Goal: Task Accomplishment & Management: Use online tool/utility

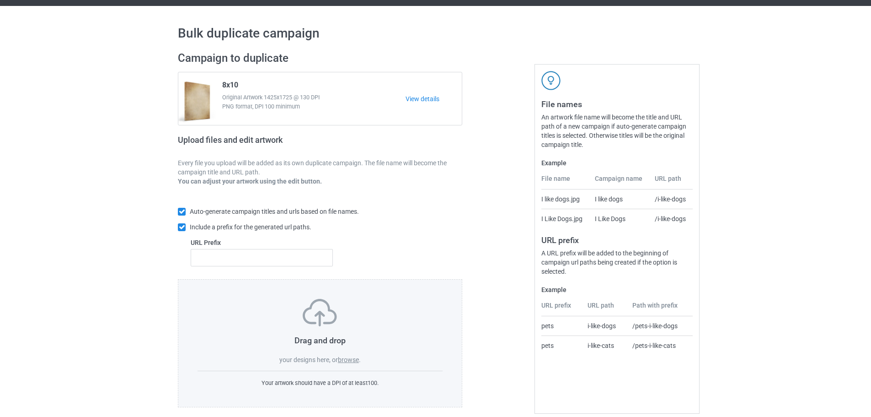
scroll to position [29, 0]
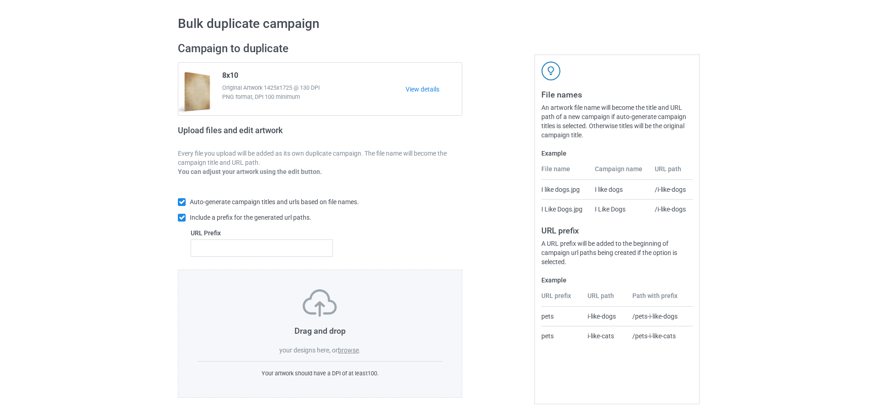
click at [356, 350] on label "browse" at bounding box center [348, 349] width 21 height 7
click at [0, 0] on input "browse" at bounding box center [0, 0] width 0 height 0
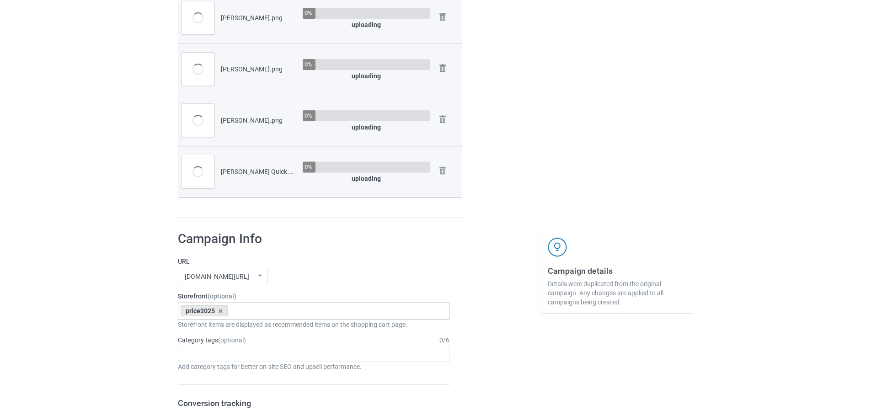
scroll to position [349, 0]
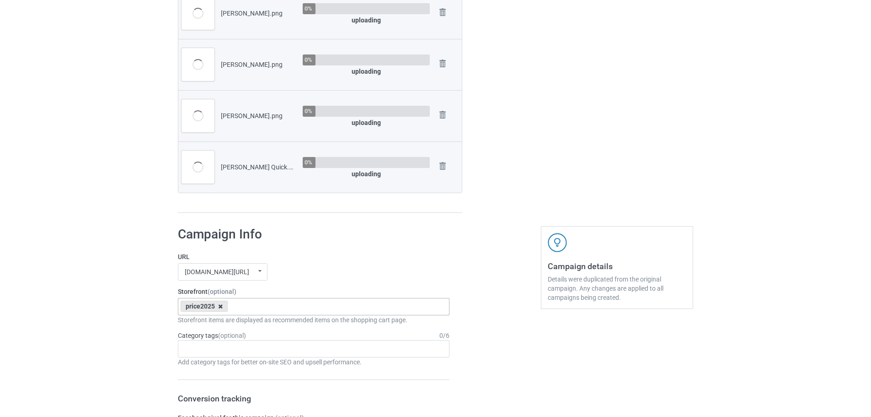
click at [220, 306] on icon at bounding box center [220, 306] width 5 height 6
click at [333, 261] on label "URL" at bounding box center [314, 256] width 272 height 9
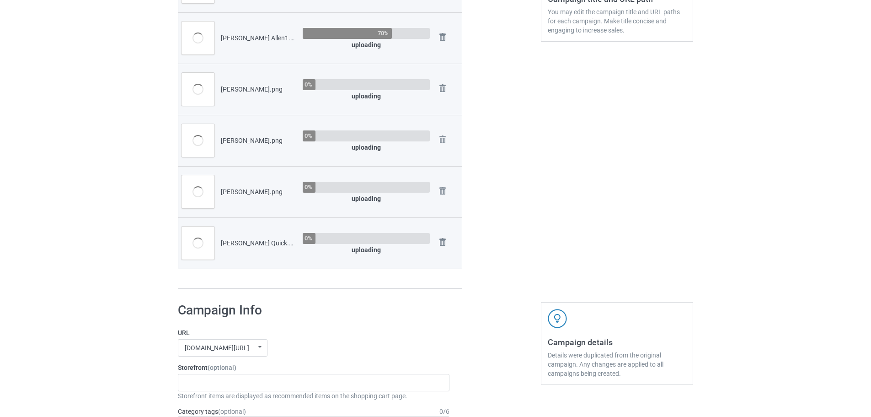
scroll to position [212, 0]
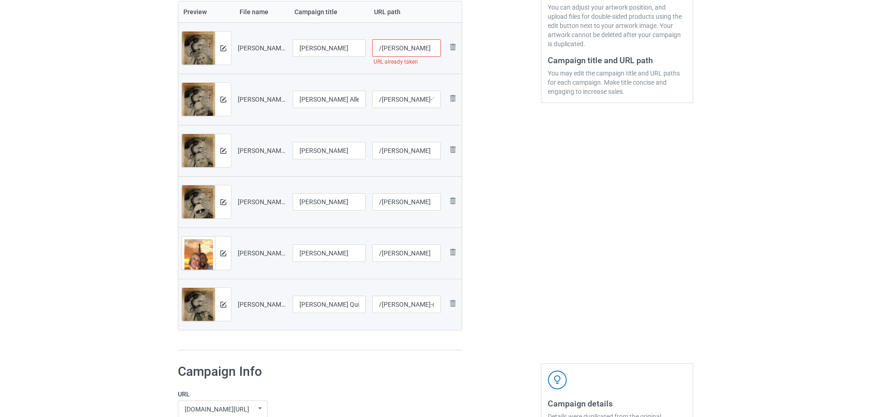
click at [421, 47] on input "/debbie-allen" at bounding box center [406, 47] width 69 height 17
type input "/debbie-allen1"
click at [508, 117] on div at bounding box center [502, 104] width 66 height 505
click at [430, 102] on input "/debbie-allen-1" at bounding box center [406, 99] width 69 height 17
type input "/debbie-allen-11"
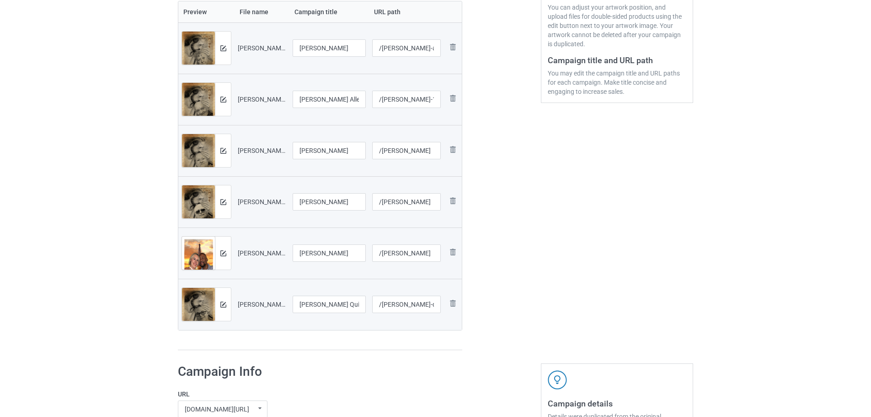
click at [492, 115] on div at bounding box center [502, 104] width 66 height 505
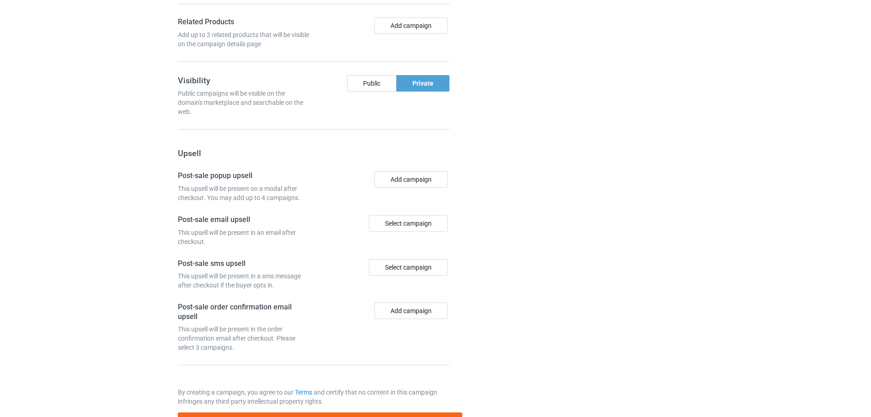
scroll to position [1005, 0]
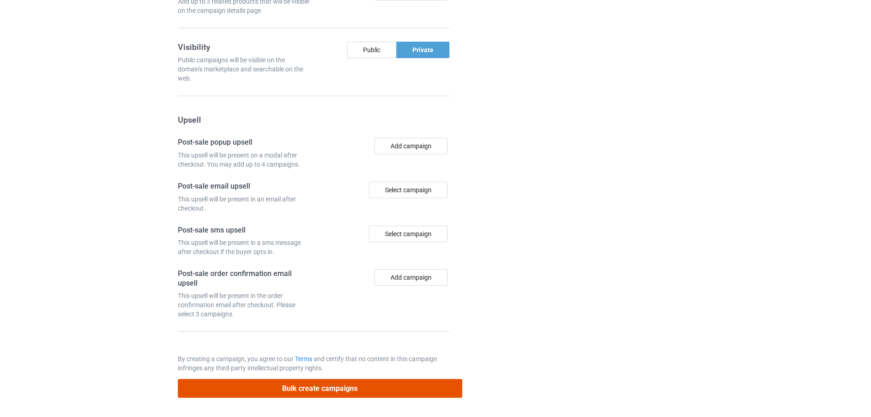
click at [268, 385] on button "Bulk create campaigns" at bounding box center [320, 388] width 285 height 19
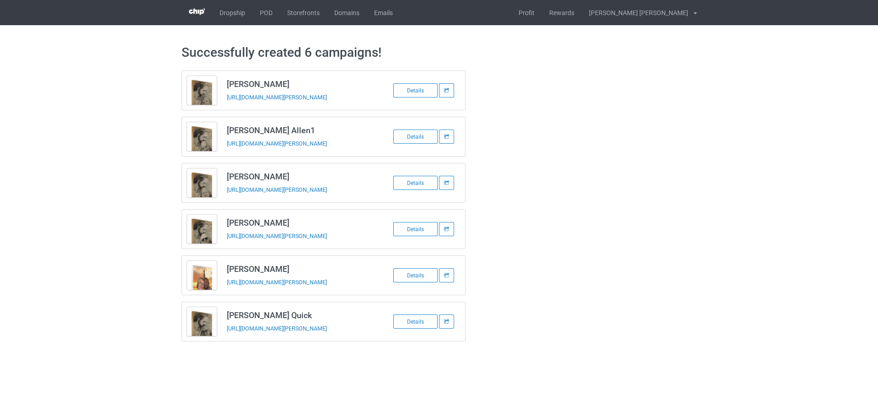
click at [264, 80] on h3 "Debbie Allen" at bounding box center [299, 84] width 145 height 11
copy h3 "Debbie Allen"
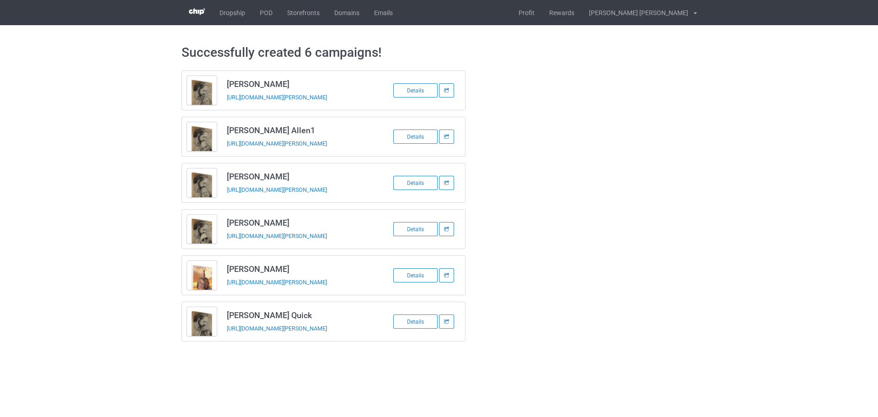
click at [230, 109] on td "Debbie Allen https://www.jmcanvas1.com/debbie-allen1" at bounding box center [299, 90] width 155 height 39
copy tbody "Debbie Allen"
click at [231, 151] on td "Debbie Allen1 https://www.jmcanvas1.com/debbie-allen-11" at bounding box center [299, 136] width 155 height 39
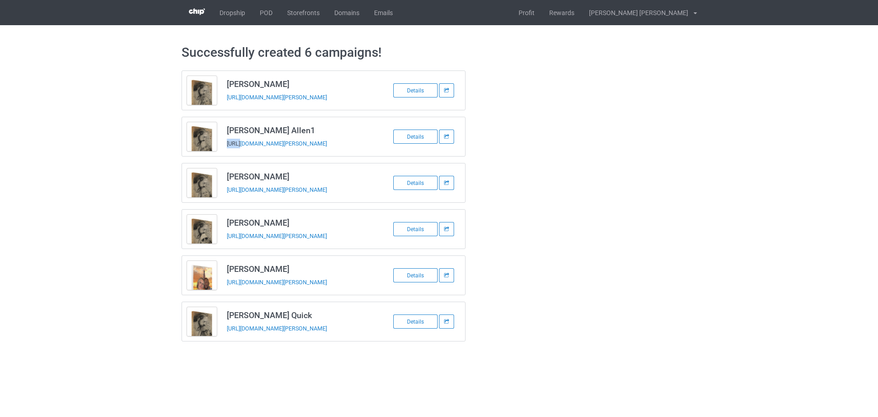
click at [231, 152] on td "Debbie Allen1 https://www.jmcanvas1.com/debbie-allen-11" at bounding box center [299, 136] width 155 height 39
click at [231, 153] on td "Debbie Allen1 https://www.jmcanvas1.com/debbie-allen-11" at bounding box center [299, 136] width 155 height 39
copy link "https"
click at [233, 151] on td "Debbie Allen1 https://www.jmcanvas1.com/debbie-allen-11" at bounding box center [299, 136] width 155 height 39
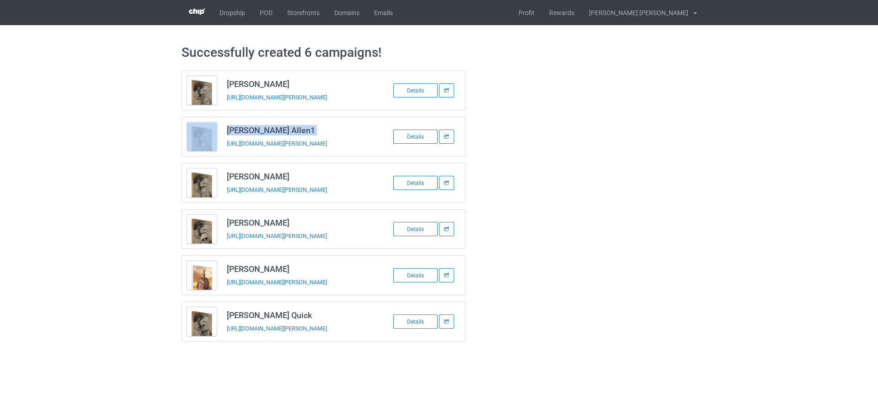
click at [233, 151] on td "Debbie Allen1 https://www.jmcanvas1.com/debbie-allen-11" at bounding box center [299, 136] width 155 height 39
click at [244, 172] on h3 "Jean Warren" at bounding box center [299, 176] width 145 height 11
copy h3 "Jean Warren"
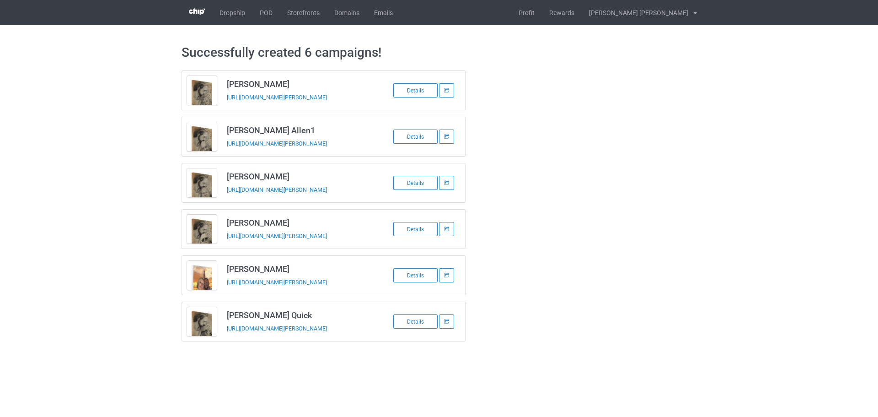
click at [236, 199] on td "Jean Warren https://www.jmcanvas1.com/jean-warren" at bounding box center [299, 182] width 155 height 39
copy tbody "Jean Warren"
click at [256, 225] on h3 "Jennifer Elmore" at bounding box center [299, 222] width 145 height 11
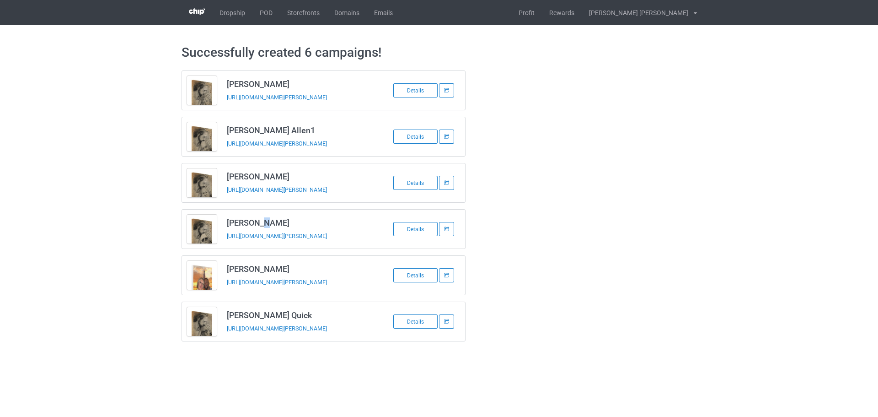
click at [256, 225] on h3 "Jennifer Elmore" at bounding box center [299, 222] width 145 height 11
copy h3 "Jennifer Elmore"
click at [231, 238] on link "https://www.jmcanvas1.com/jennifer-elmore" at bounding box center [277, 235] width 100 height 7
click at [231, 242] on td "Jennifer Elmore https://www.jmcanvas1.com/jennifer-elmore" at bounding box center [299, 229] width 155 height 39
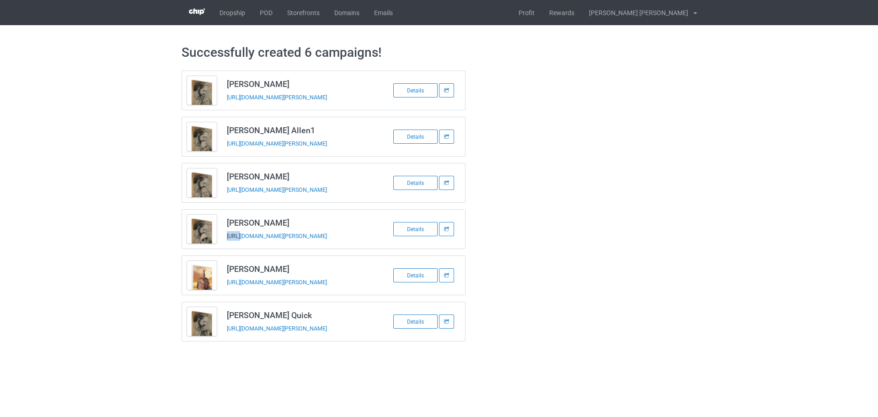
click at [231, 242] on td "Jennifer Elmore https://www.jmcanvas1.com/jennifer-elmore" at bounding box center [299, 229] width 155 height 39
copy tbody "Jennifer Elmore"
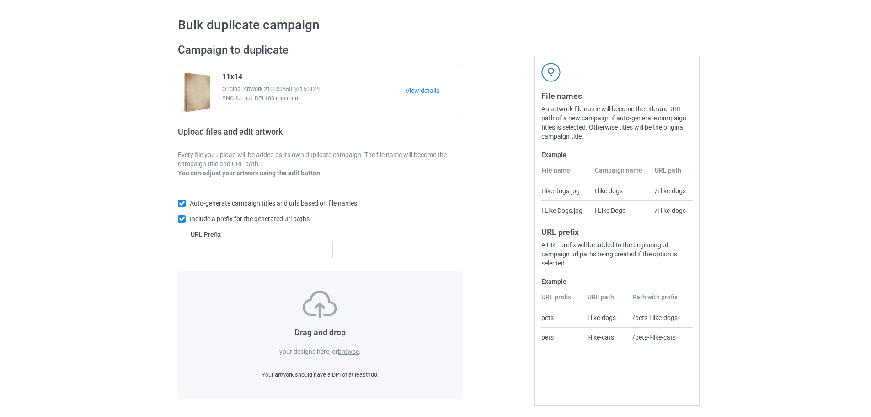
scroll to position [29, 0]
click at [356, 351] on label "browse" at bounding box center [348, 349] width 21 height 7
click at [0, 0] on input "browse" at bounding box center [0, 0] width 0 height 0
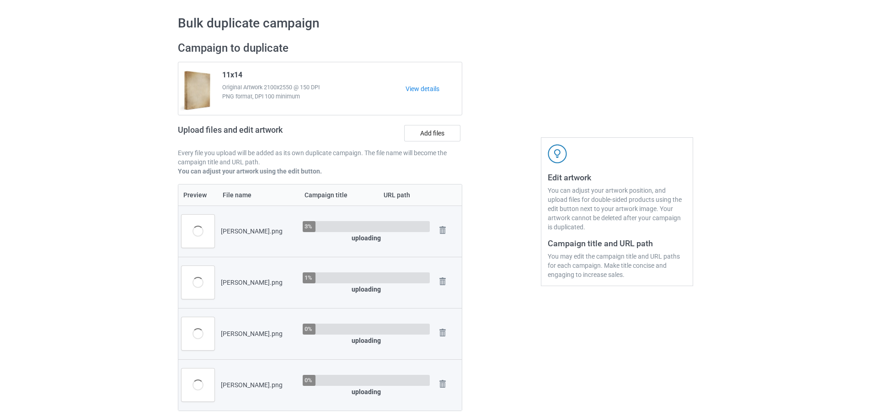
scroll to position [212, 0]
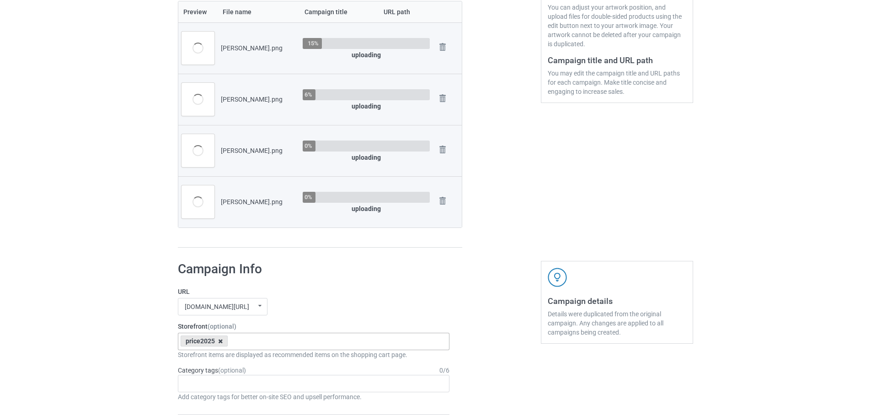
click at [221, 340] on icon at bounding box center [220, 341] width 5 height 6
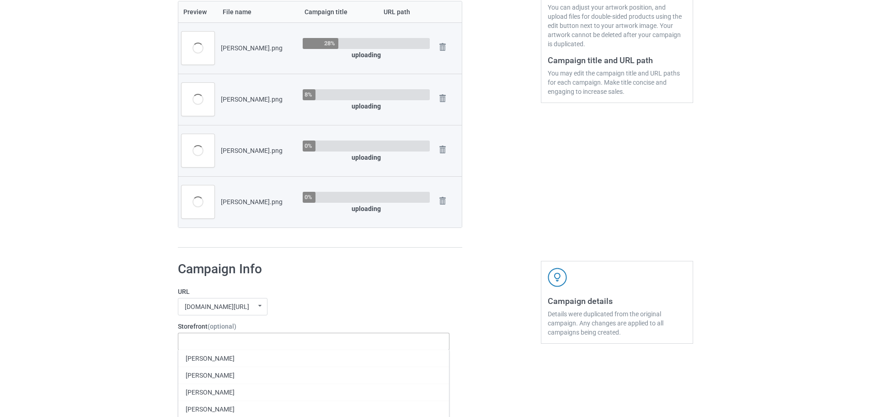
click at [304, 299] on div "[DOMAIN_NAME][URL] [DOMAIN_NAME][URL] [DOMAIN_NAME][URL] 63fb7ea997fa79002d2400…" at bounding box center [314, 306] width 272 height 17
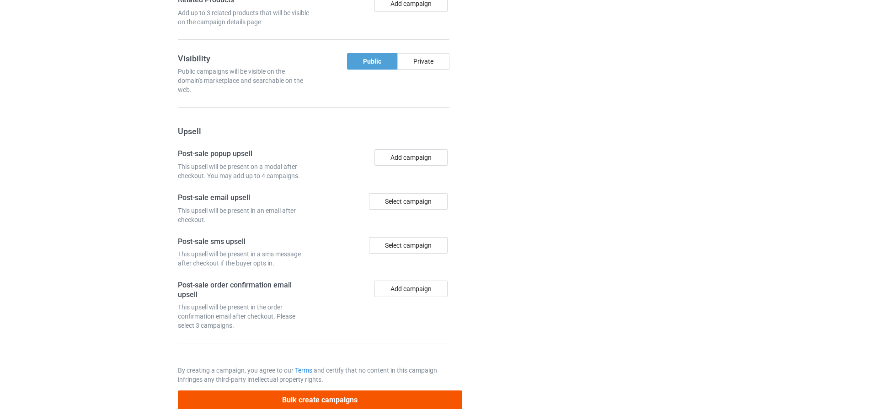
scroll to position [902, 0]
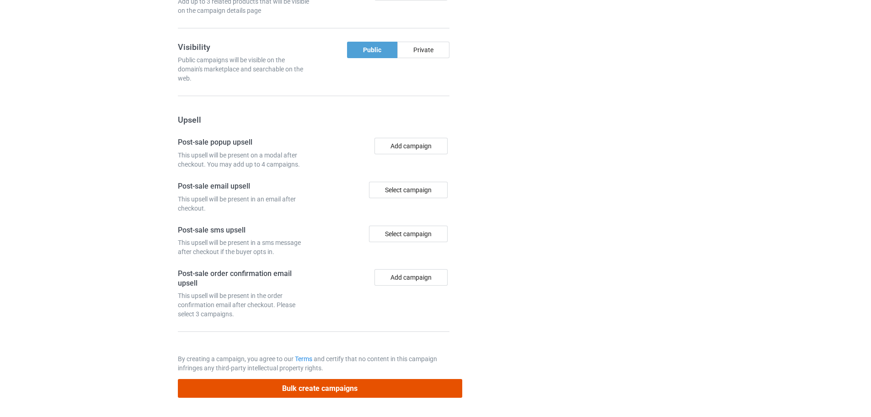
click at [307, 387] on button "Bulk create campaigns" at bounding box center [320, 388] width 285 height 19
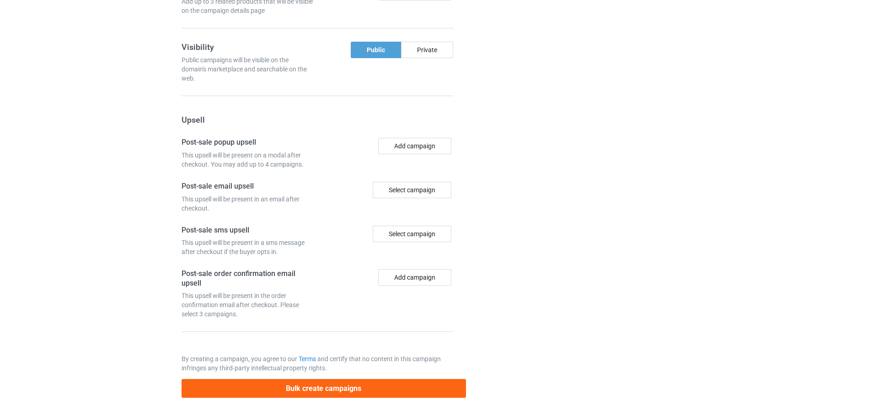
scroll to position [0, 0]
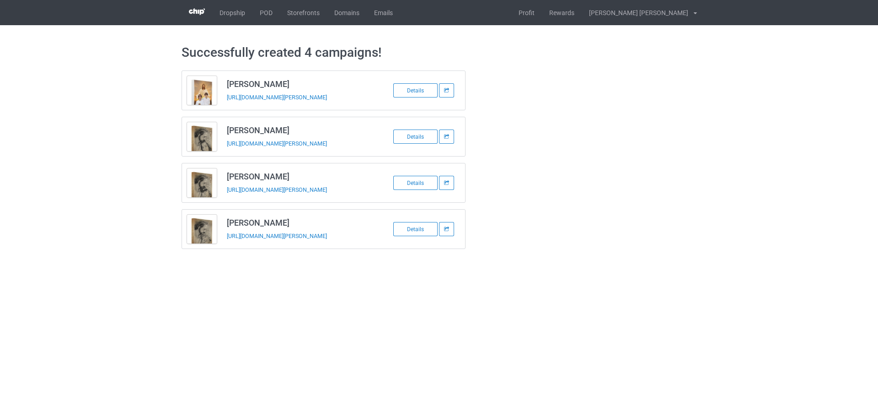
click at [239, 87] on h3 "[PERSON_NAME]" at bounding box center [299, 84] width 145 height 11
click at [240, 87] on h3 "[PERSON_NAME]" at bounding box center [299, 84] width 145 height 11
copy h3 "[PERSON_NAME]"
click at [223, 102] on td "[PERSON_NAME] [URL][DOMAIN_NAME][PERSON_NAME]" at bounding box center [299, 90] width 155 height 39
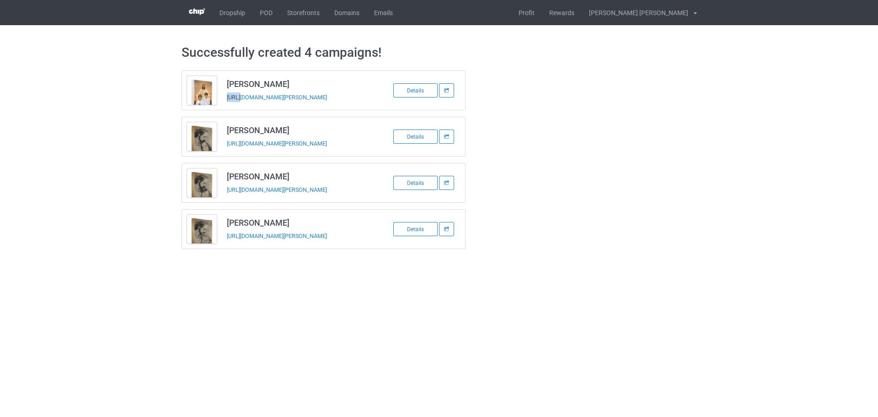
click at [223, 102] on td "[PERSON_NAME] [URL][DOMAIN_NAME][PERSON_NAME]" at bounding box center [299, 90] width 155 height 39
click at [246, 131] on h3 "[PERSON_NAME]" at bounding box center [299, 130] width 145 height 11
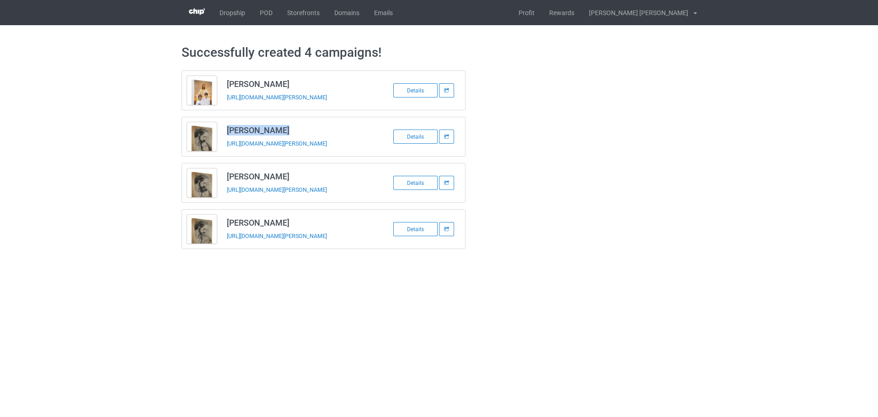
copy h3 "[PERSON_NAME]"
click at [249, 150] on td "[PERSON_NAME] [URL][DOMAIN_NAME][PERSON_NAME]" at bounding box center [299, 136] width 155 height 39
copy tbody "[PERSON_NAME]"
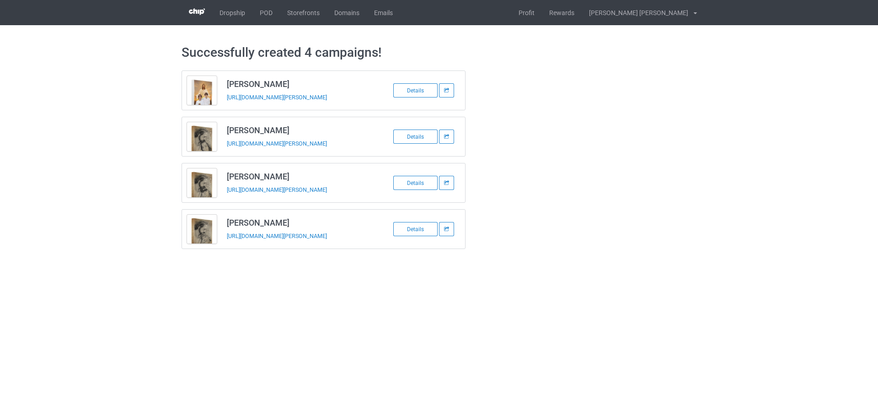
click at [260, 175] on h3 "[PERSON_NAME]" at bounding box center [299, 176] width 145 height 11
copy h3 "[PERSON_NAME]"
click at [248, 199] on td "[PERSON_NAME] [URL][DOMAIN_NAME][PERSON_NAME]" at bounding box center [299, 182] width 155 height 39
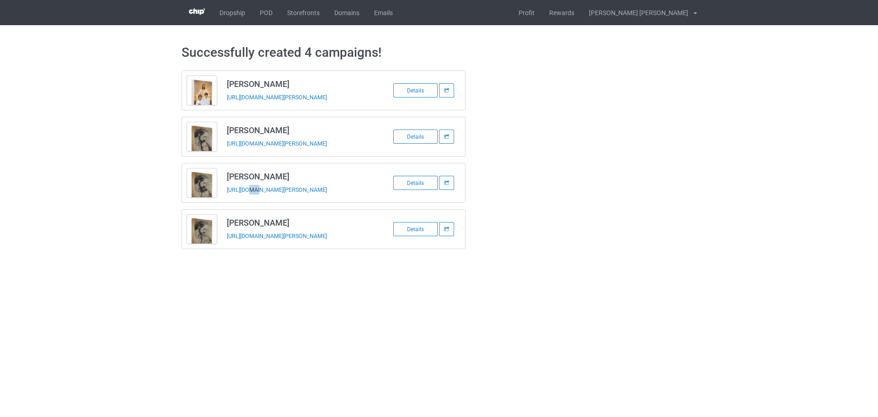
click at [248, 199] on td "[PERSON_NAME] [URL][DOMAIN_NAME][PERSON_NAME]" at bounding box center [299, 182] width 155 height 39
copy tbody "[PERSON_NAME]"
click at [257, 223] on h3 "[PERSON_NAME]" at bounding box center [299, 222] width 145 height 11
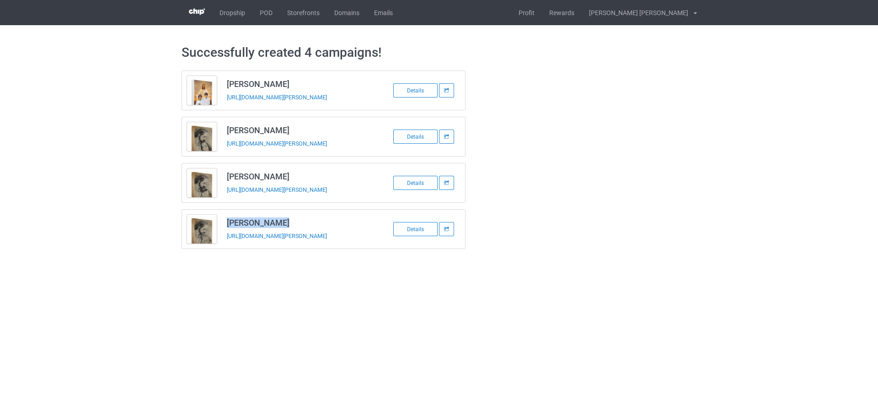
click at [257, 223] on h3 "[PERSON_NAME]" at bounding box center [299, 222] width 145 height 11
copy h3 "[PERSON_NAME]"
click at [241, 242] on td "[PERSON_NAME] [URL][DOMAIN_NAME][PERSON_NAME]" at bounding box center [299, 229] width 155 height 39
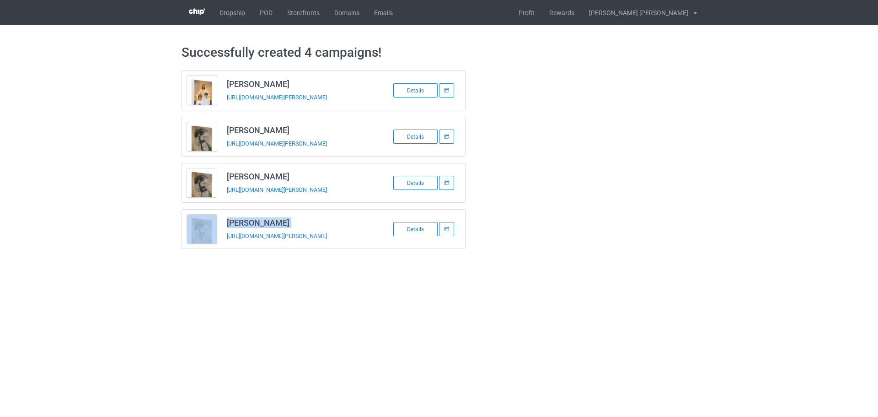
copy tbody "[PERSON_NAME]"
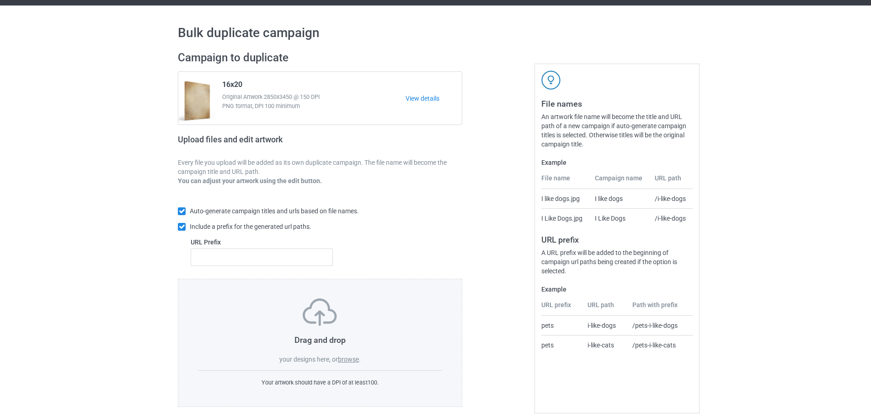
scroll to position [29, 0]
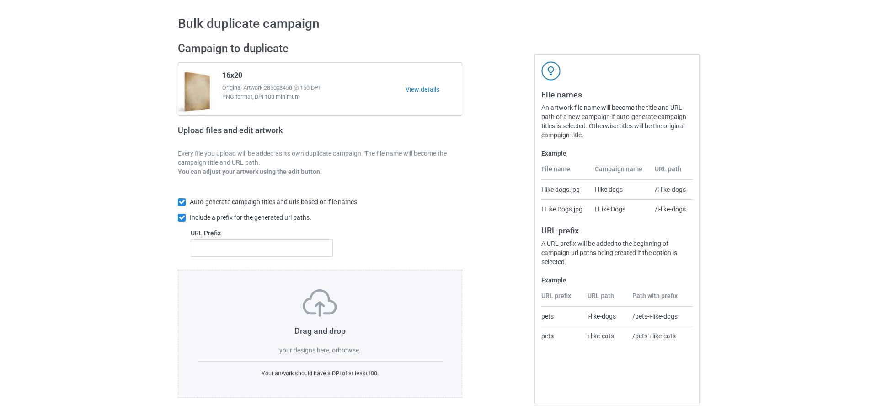
click at [354, 349] on label "browse" at bounding box center [348, 349] width 21 height 7
click at [0, 0] on input "browse" at bounding box center [0, 0] width 0 height 0
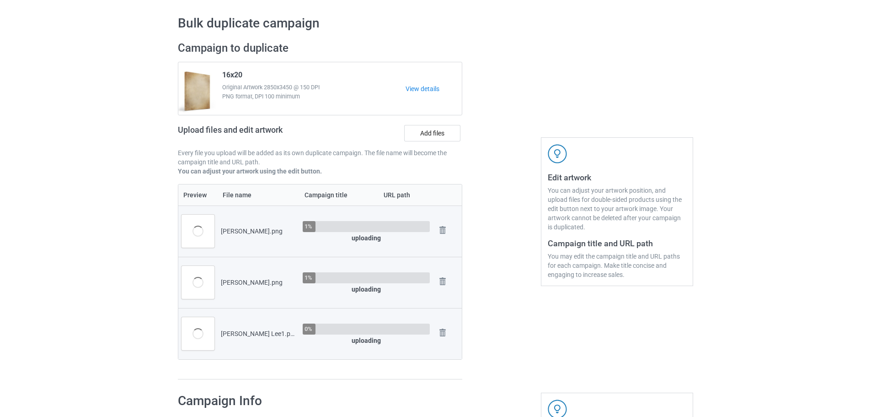
scroll to position [212, 0]
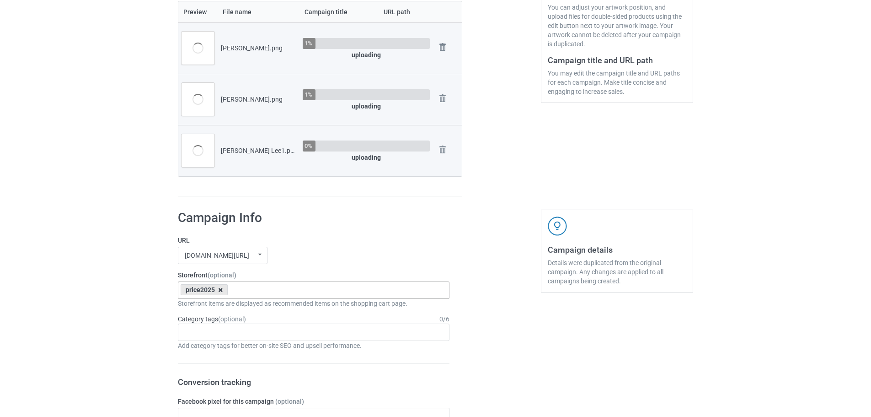
click at [220, 291] on icon at bounding box center [220, 290] width 5 height 6
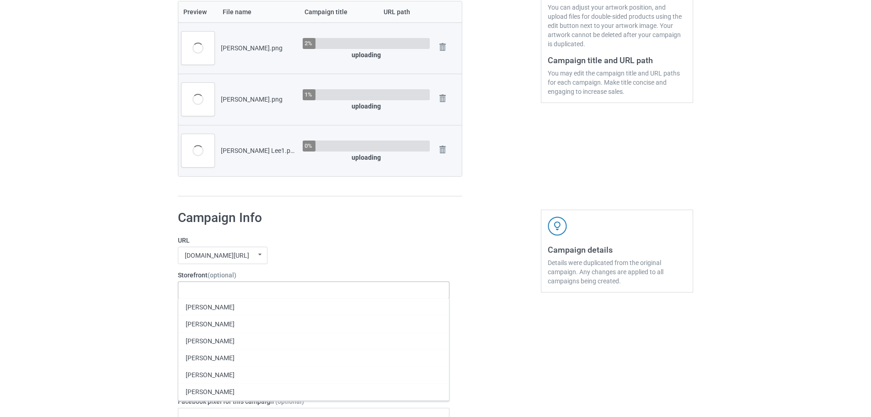
click at [335, 259] on div "[DOMAIN_NAME][URL] [DOMAIN_NAME][URL] [DOMAIN_NAME][URL] 63fb7ea997fa79002d2400…" at bounding box center [314, 255] width 272 height 17
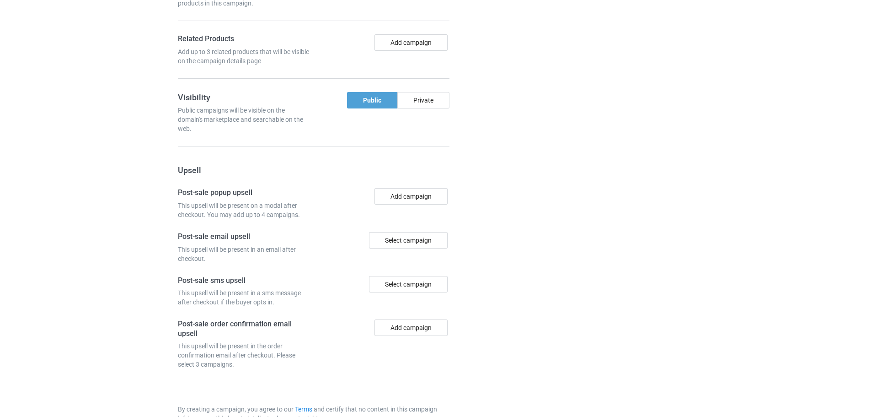
scroll to position [851, 0]
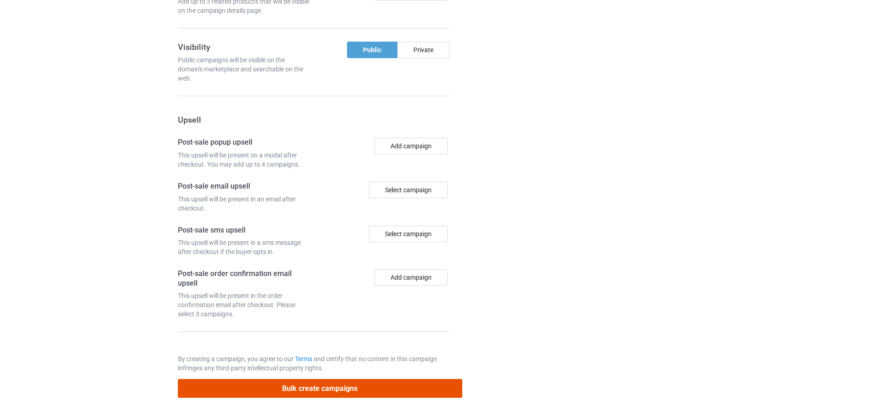
click at [330, 384] on button "Bulk create campaigns" at bounding box center [320, 388] width 285 height 19
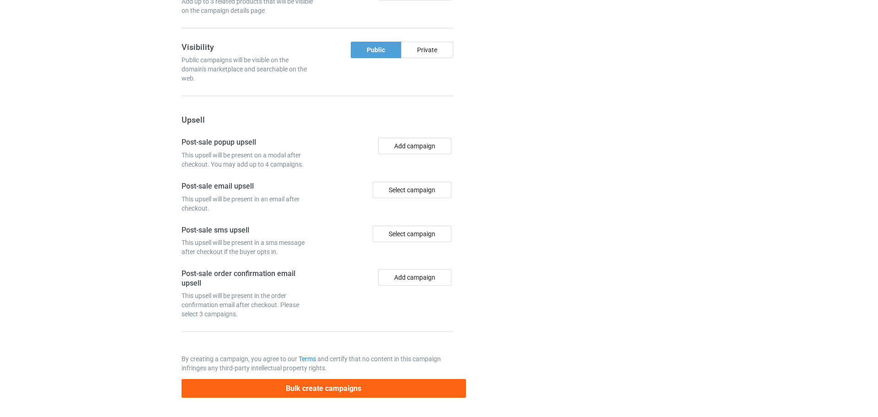
scroll to position [0, 0]
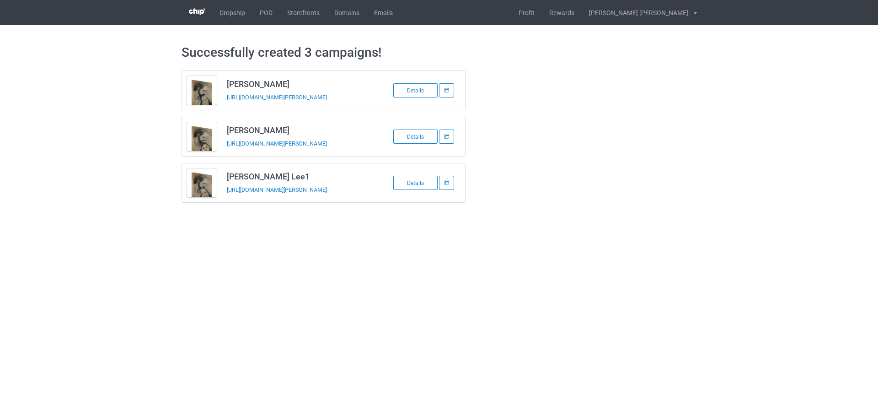
click at [264, 81] on h3 "Lachina Sierra" at bounding box center [299, 84] width 145 height 11
copy h3 "Lachina Sierra"
click at [232, 105] on td "Lachina Sierra https://www.jmcanvas1.com/lachina-sierra" at bounding box center [299, 90] width 155 height 39
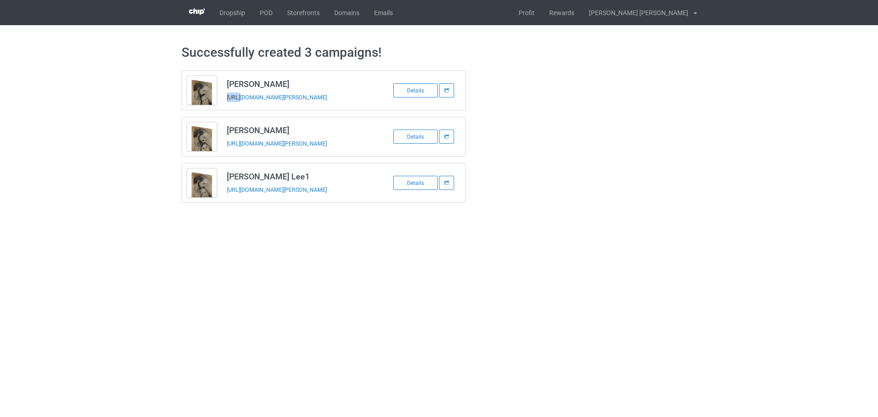
click at [232, 105] on td "Lachina Sierra https://www.jmcanvas1.com/lachina-sierra" at bounding box center [299, 90] width 155 height 39
copy tbody "Lachina Sierra"
click at [250, 129] on h3 "Linda Lee" at bounding box center [299, 130] width 145 height 11
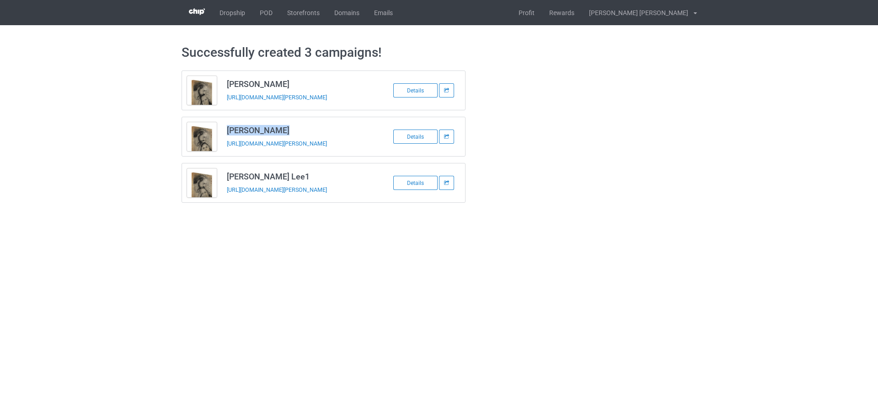
click at [250, 129] on h3 "Linda Lee" at bounding box center [299, 130] width 145 height 11
copy h3 "Linda Lee"
click at [237, 151] on td "Linda Lee https://www.jmcanvas1.com/linda-lee" at bounding box center [299, 136] width 155 height 39
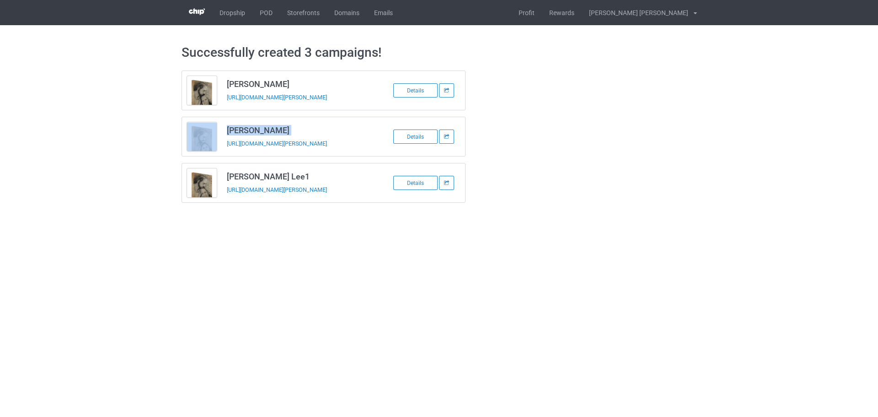
copy tbody "Linda Lee"
click at [237, 204] on div "Lachina Sierra https://www.jmcanvas1.com/lachina-sierra Details Linda Lee https…" at bounding box center [323, 136] width 297 height 145
click at [239, 199] on td "Linda Lee1 https://www.jmcanvas1.com/linda-lee-1" at bounding box center [299, 182] width 155 height 39
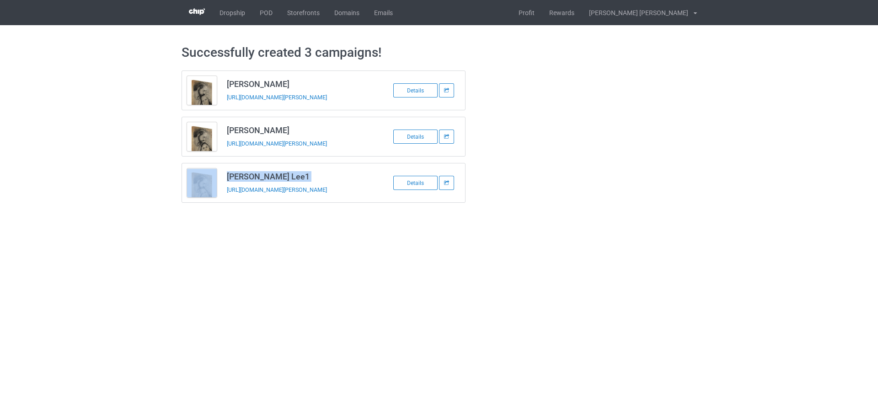
click at [239, 199] on td "Linda Lee1 https://www.jmcanvas1.com/linda-lee-1" at bounding box center [299, 182] width 155 height 39
copy tbody "Linda Lee1"
click at [259, 7] on link "POD" at bounding box center [266, 12] width 27 height 25
